Goal: Navigation & Orientation: Find specific page/section

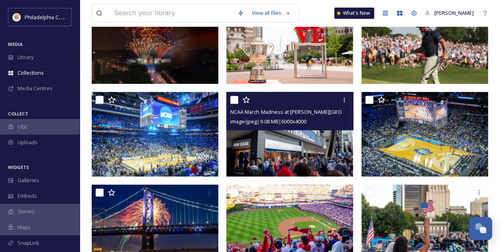
scroll to position [133, 0]
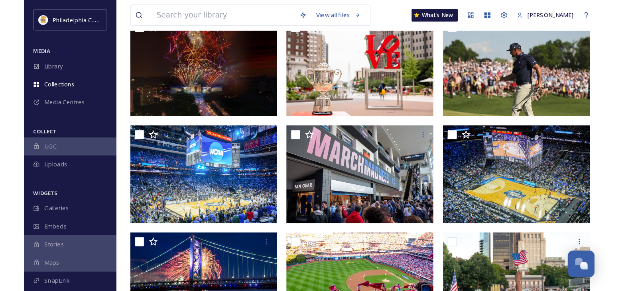
scroll to position [116, 0]
